Goal: Transaction & Acquisition: Purchase product/service

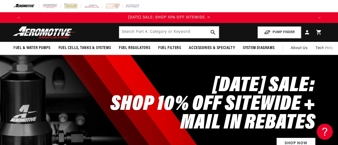
click at [152, 75] on div "LABOR DAY SALE: SHOP 10% OFF SITEWIDE + MAIL IN REBATES Shop Now" at bounding box center [206, 111] width 238 height 99
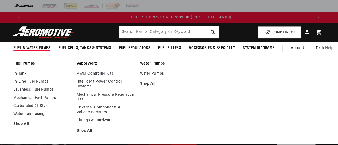
scroll to position [0, 580]
click at [41, 115] on link "Waterman Racing" at bounding box center [42, 114] width 58 height 5
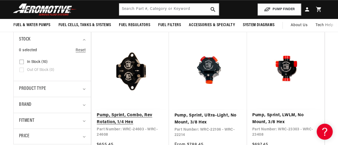
scroll to position [0, 580]
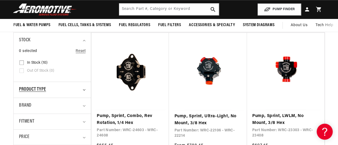
click at [43, 86] on span "Product type" at bounding box center [32, 90] width 27 height 8
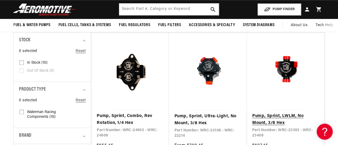
scroll to position [0, 0]
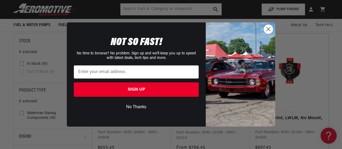
click at [270, 27] on circle "Close dialog" at bounding box center [268, 29] width 9 height 9
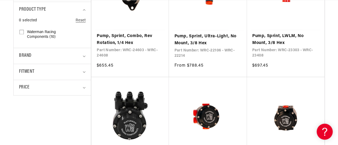
scroll to position [0, 290]
click at [32, 68] on span "Fitment" at bounding box center [26, 72] width 15 height 8
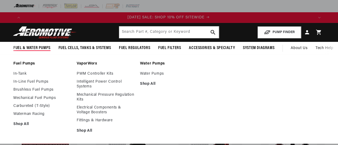
scroll to position [0, 0]
click at [40, 97] on link "Mechanical Fuel Pumps" at bounding box center [42, 98] width 58 height 5
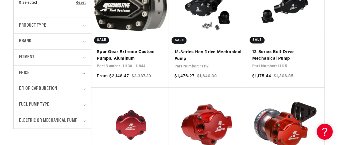
scroll to position [187, 0]
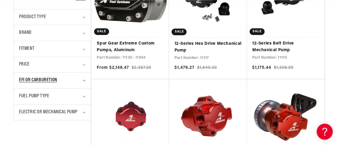
click at [41, 79] on span "EFI or Carburetion" at bounding box center [38, 81] width 38 height 8
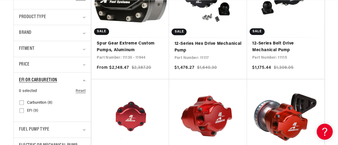
scroll to position [0, 0]
click at [24, 110] on label "EFI (9) EFI (9 products)" at bounding box center [51, 111] width 62 height 8
click at [24, 110] on input "EFI (9) EFI (9 products)" at bounding box center [22, 112] width 4 height 4
checkbox input "true"
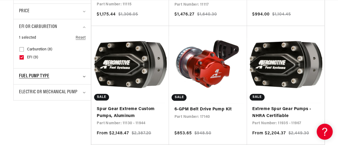
click at [41, 75] on span "Fuel Pump Type" at bounding box center [34, 77] width 30 height 8
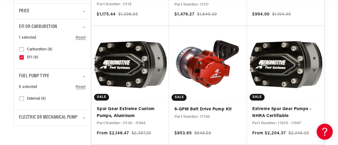
click at [32, 98] on span "External (9)" at bounding box center [36, 99] width 19 height 5
click at [24, 98] on input "External (9) External (9 products)" at bounding box center [22, 100] width 4 height 4
checkbox input "true"
click at [41, 116] on span "Electric or Mechanical Pump" at bounding box center [48, 118] width 58 height 8
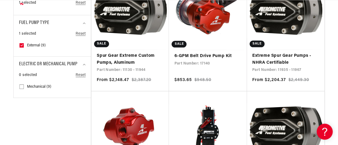
click at [28, 86] on span "Mechanical (9)" at bounding box center [39, 87] width 24 height 5
click at [24, 86] on input "Mechanical (9) Mechanical (9 products)" at bounding box center [22, 88] width 4 height 4
checkbox input "true"
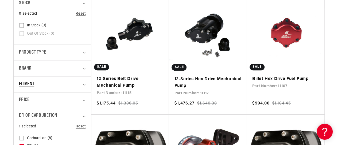
click at [26, 83] on span "Fitment" at bounding box center [26, 85] width 15 height 8
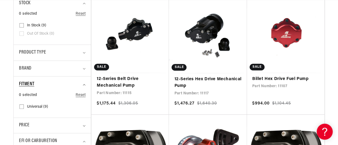
click at [26, 83] on span "Fitment" at bounding box center [26, 85] width 15 height 8
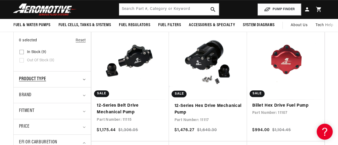
click at [28, 80] on span "Product type" at bounding box center [32, 80] width 27 height 8
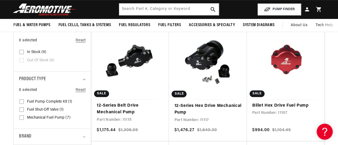
click at [21, 120] on input "Mechanical Fuel Pump (7) Mechanical Fuel Pump (7 products)" at bounding box center [22, 119] width 4 height 4
checkbox input "true"
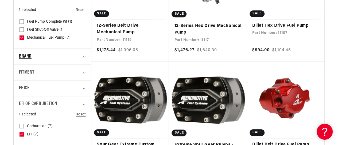
click at [24, 57] on span "Brand" at bounding box center [25, 57] width 13 height 8
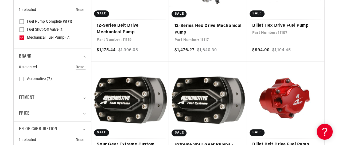
click at [22, 80] on input "Aeromotive (7) Aeromotive (7 products)" at bounding box center [22, 80] width 4 height 4
checkbox input "true"
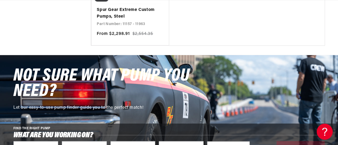
scroll to position [0, 580]
